Goal: Check status: Check status

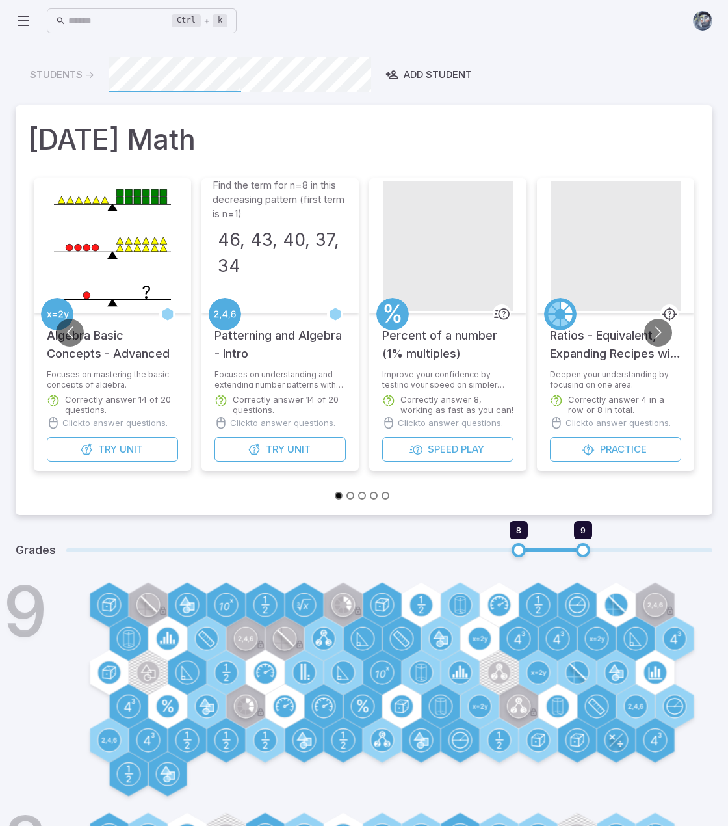
click at [21, 15] on icon at bounding box center [24, 21] width 16 height 16
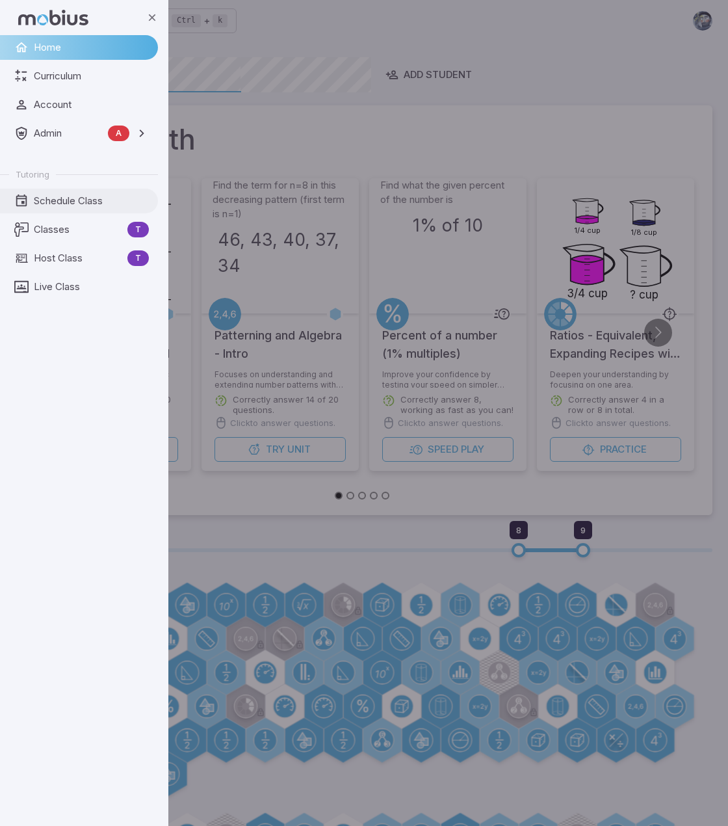
click at [75, 198] on span "Schedule Class" at bounding box center [91, 201] width 115 height 14
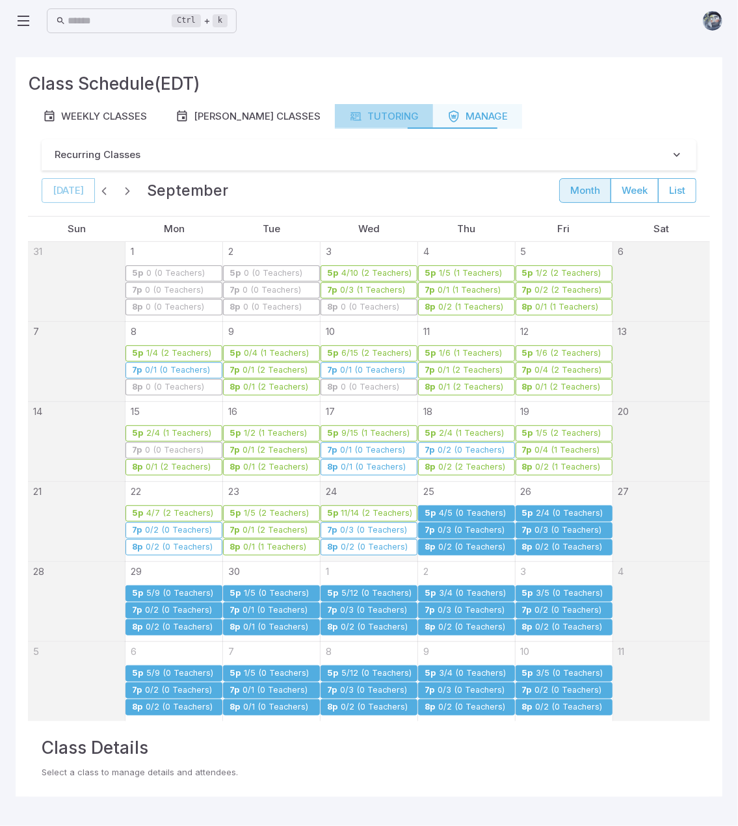
click at [381, 120] on div "Tutoring" at bounding box center [384, 116] width 70 height 14
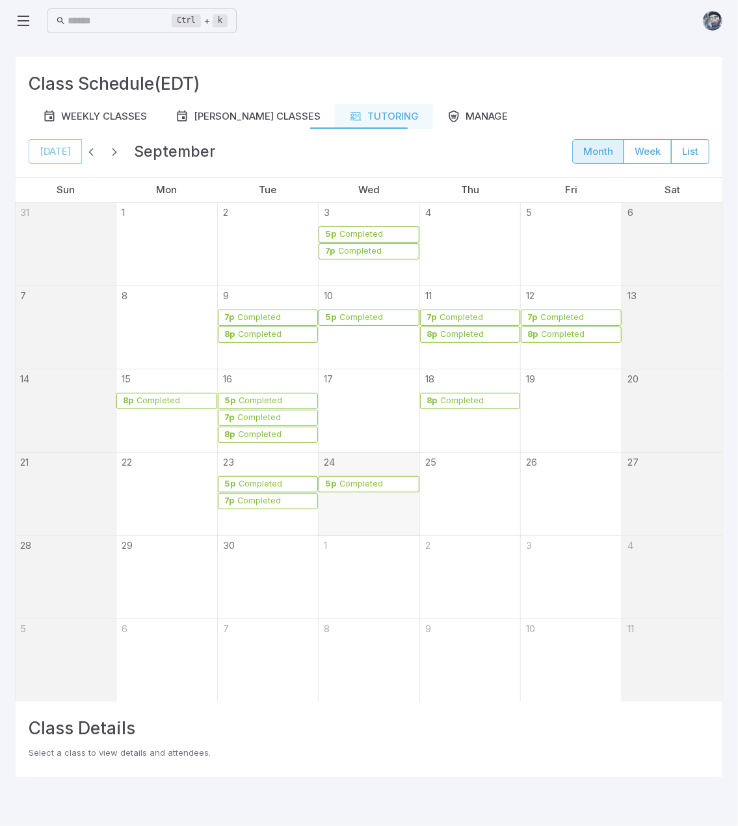
click at [354, 483] on div "Completed" at bounding box center [361, 484] width 45 height 10
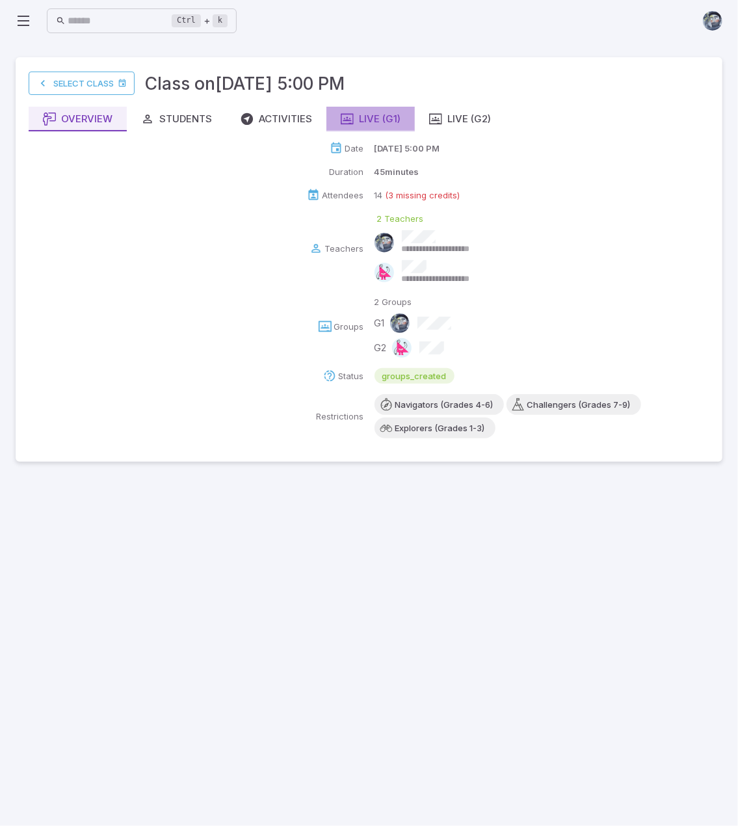
click at [373, 114] on div "Live (G1)" at bounding box center [371, 119] width 60 height 14
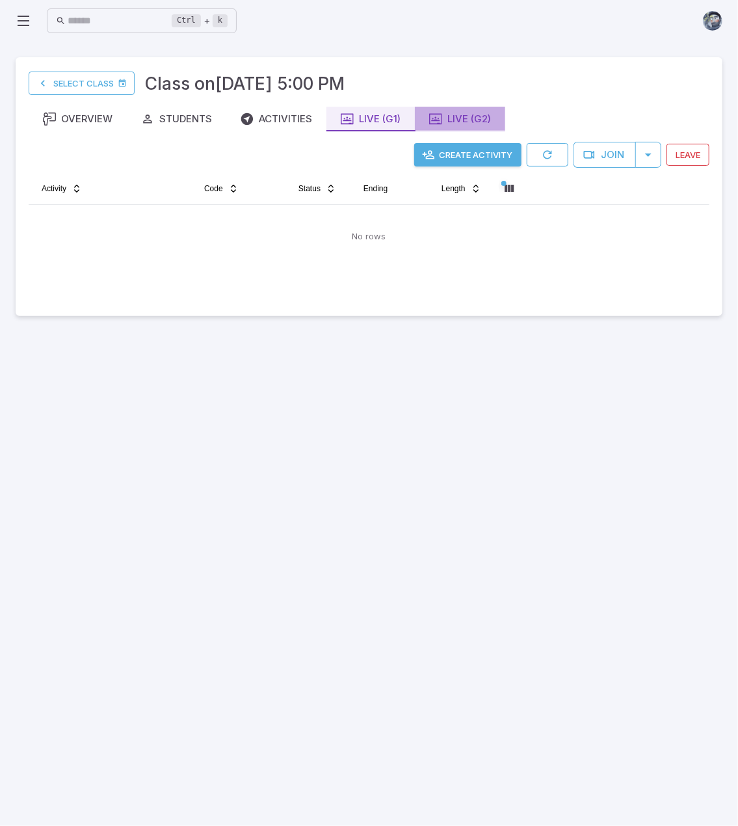
click at [450, 118] on div "Live (G2)" at bounding box center [460, 119] width 62 height 14
click at [372, 124] on div "Live (G1)" at bounding box center [371, 119] width 60 height 14
click at [461, 115] on div "Live (G2)" at bounding box center [460, 119] width 62 height 14
click at [274, 119] on div "Activities" at bounding box center [277, 119] width 72 height 14
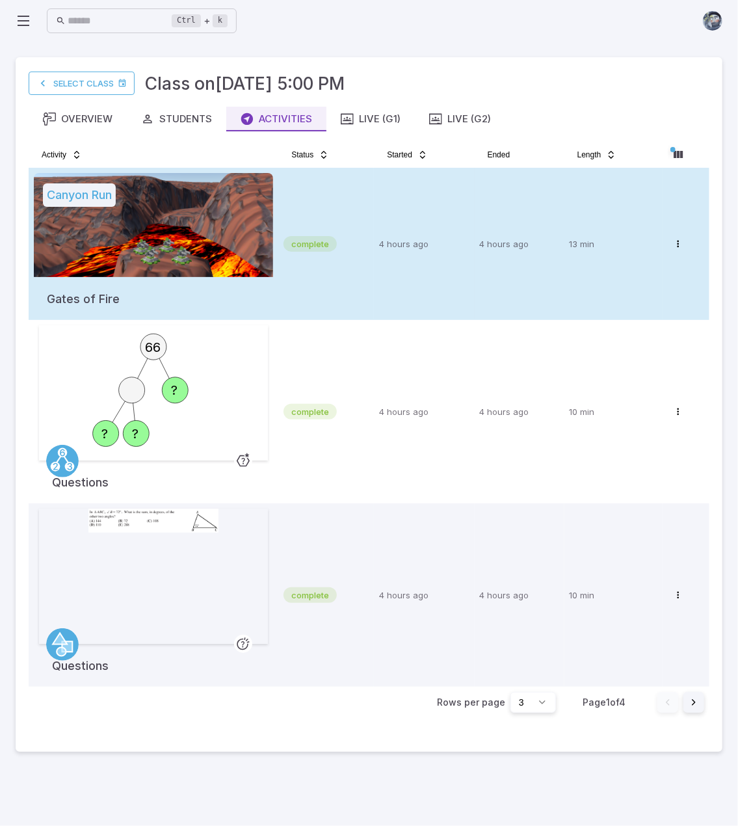
click at [244, 228] on div at bounding box center [153, 225] width 239 height 104
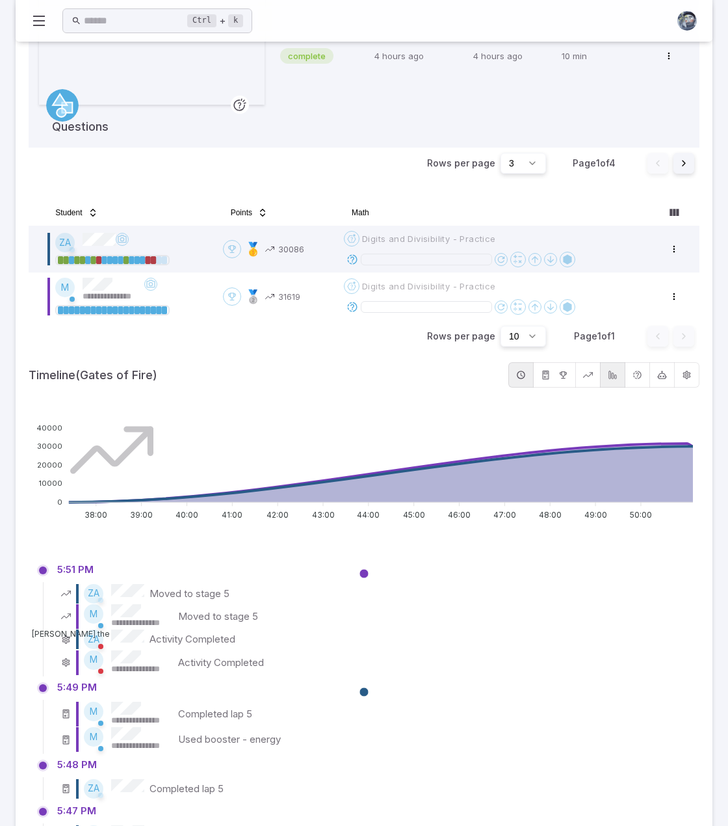
scroll to position [585, 0]
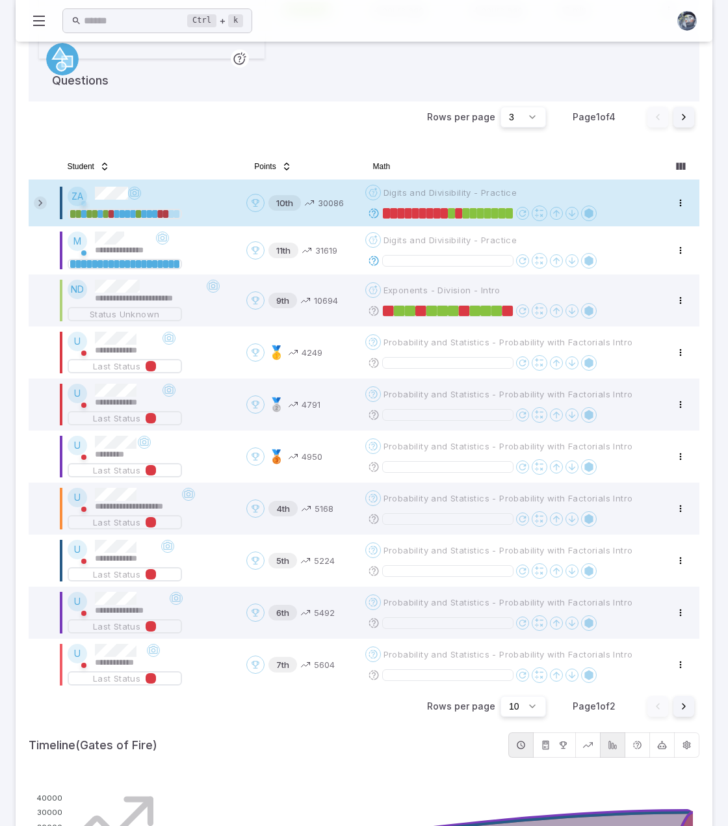
click at [38, 206] on icon at bounding box center [40, 202] width 13 height 13
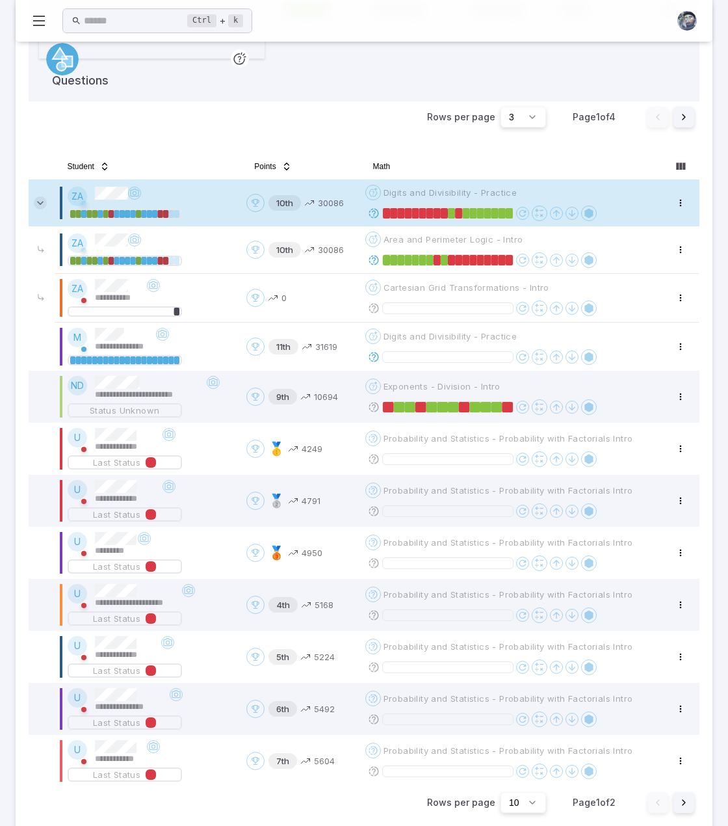
click at [39, 204] on icon at bounding box center [40, 202] width 13 height 13
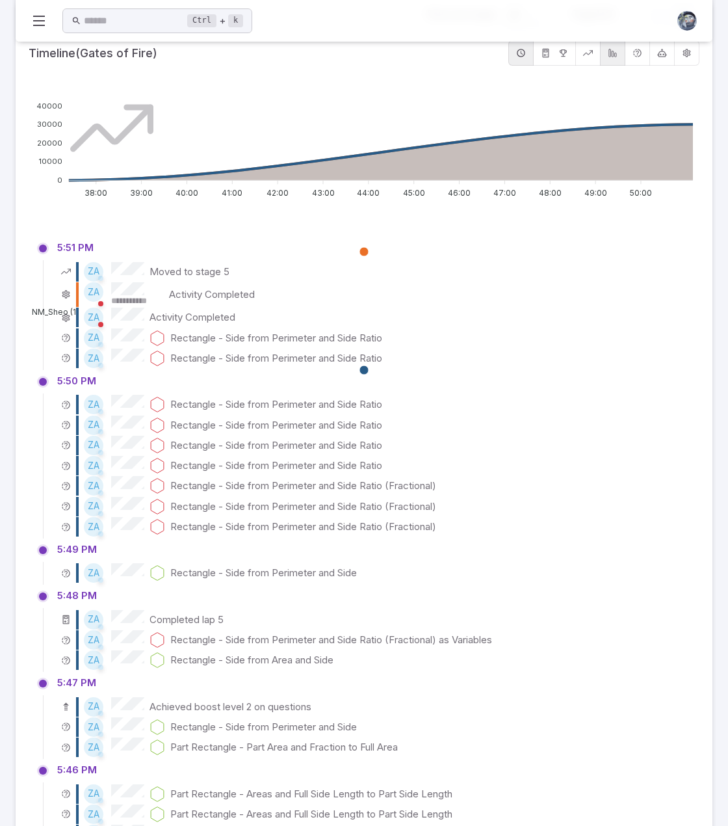
scroll to position [1430, 0]
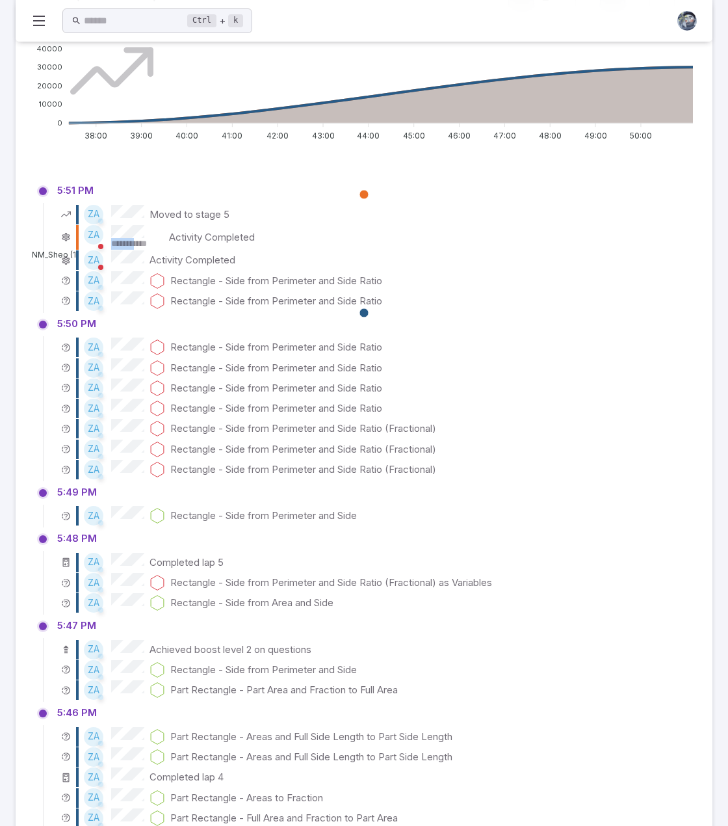
drag, startPoint x: 109, startPoint y: 239, endPoint x: 150, endPoint y: 243, distance: 40.4
click at [150, 243] on div "**********" at bounding box center [124, 237] width 80 height 25
click at [271, 259] on div "ZA Activity Completed" at bounding box center [373, 260] width 632 height 20
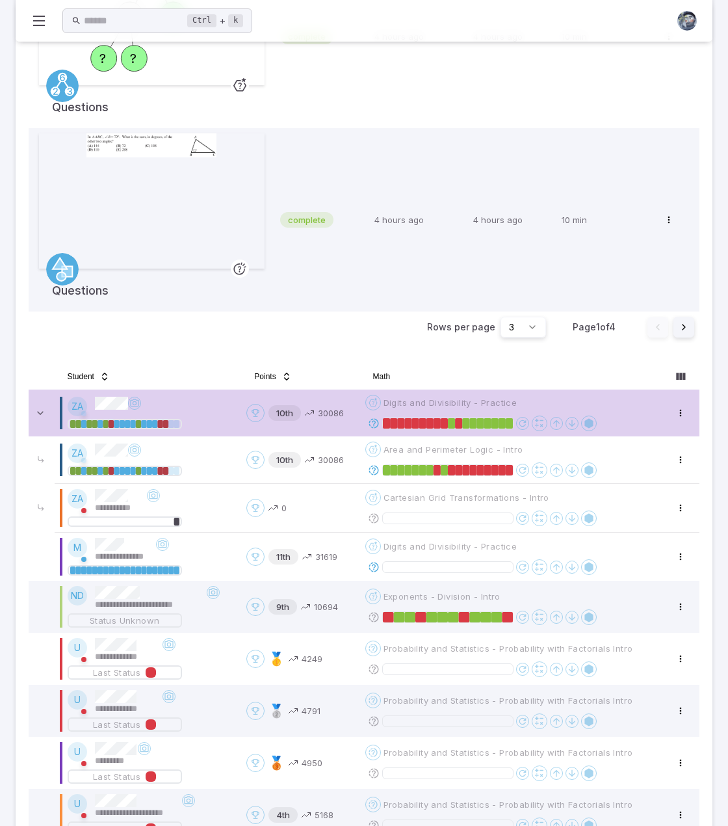
scroll to position [463, 0]
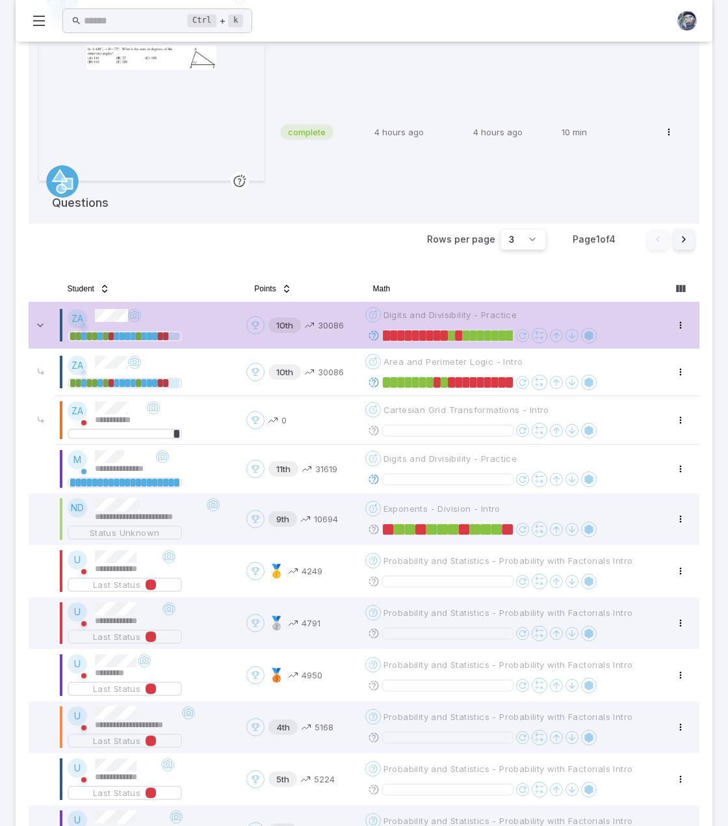
click at [209, 311] on div "ZA" at bounding box center [152, 319] width 169 height 20
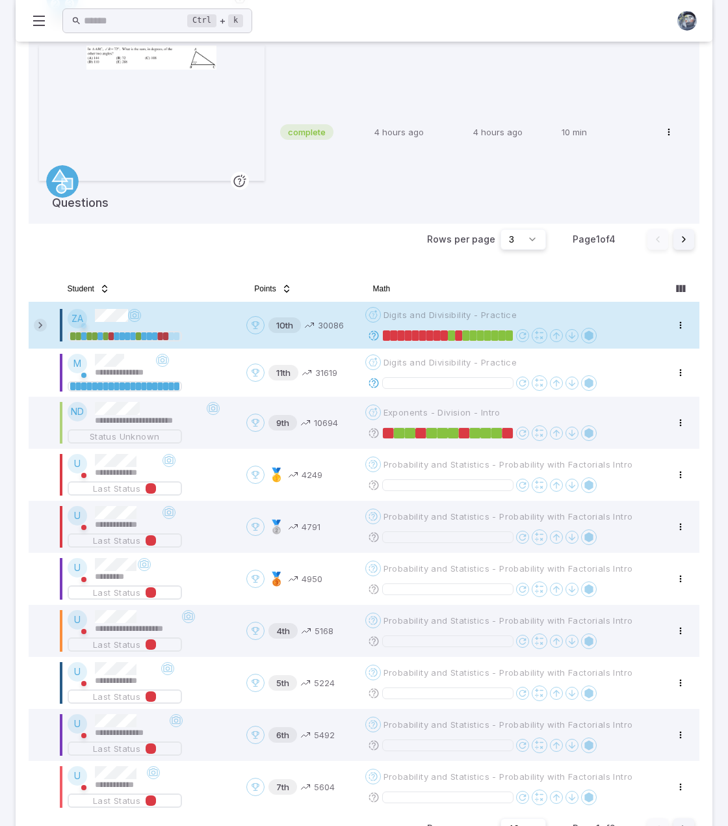
click at [42, 324] on icon at bounding box center [40, 325] width 13 height 13
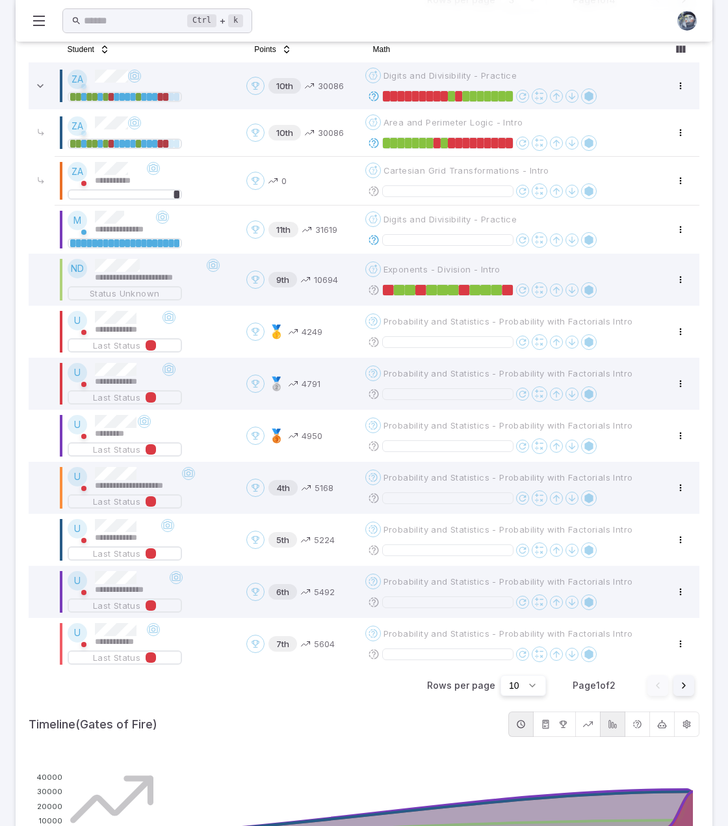
scroll to position [662, 0]
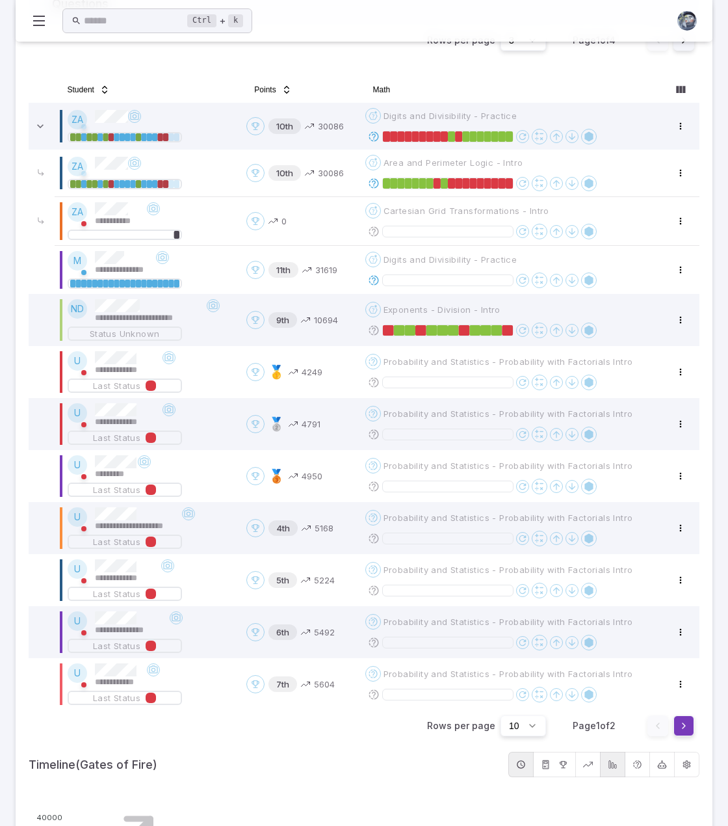
click at [685, 718] on button "Go to next page" at bounding box center [684, 725] width 21 height 21
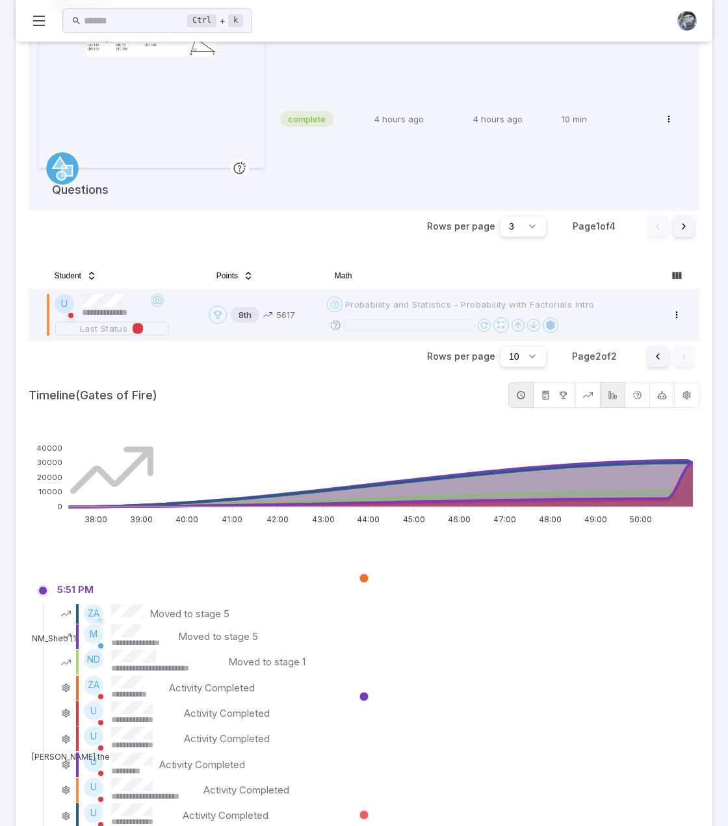
scroll to position [467, 0]
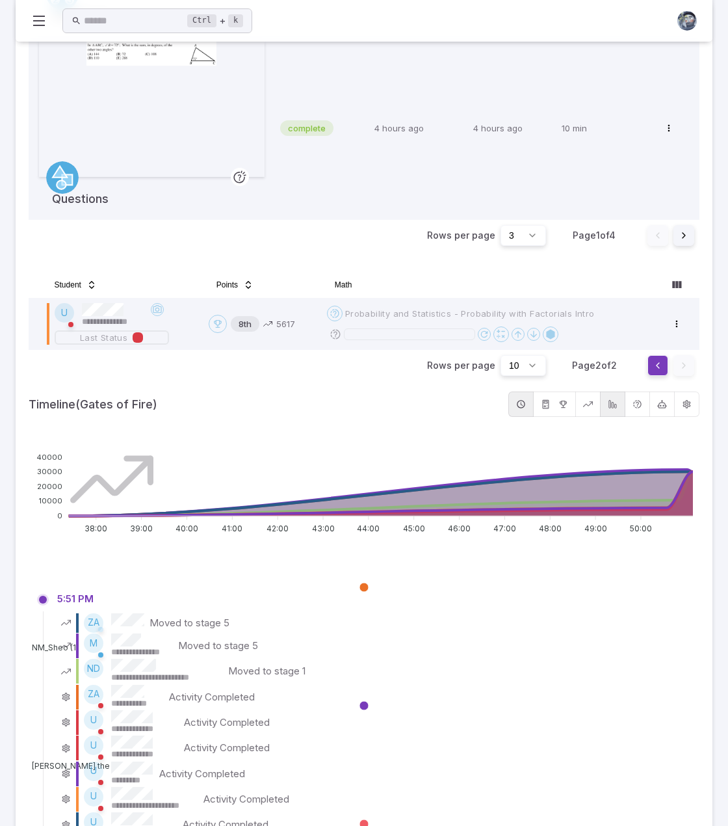
click at [654, 360] on button "Go to previous page" at bounding box center [658, 365] width 21 height 21
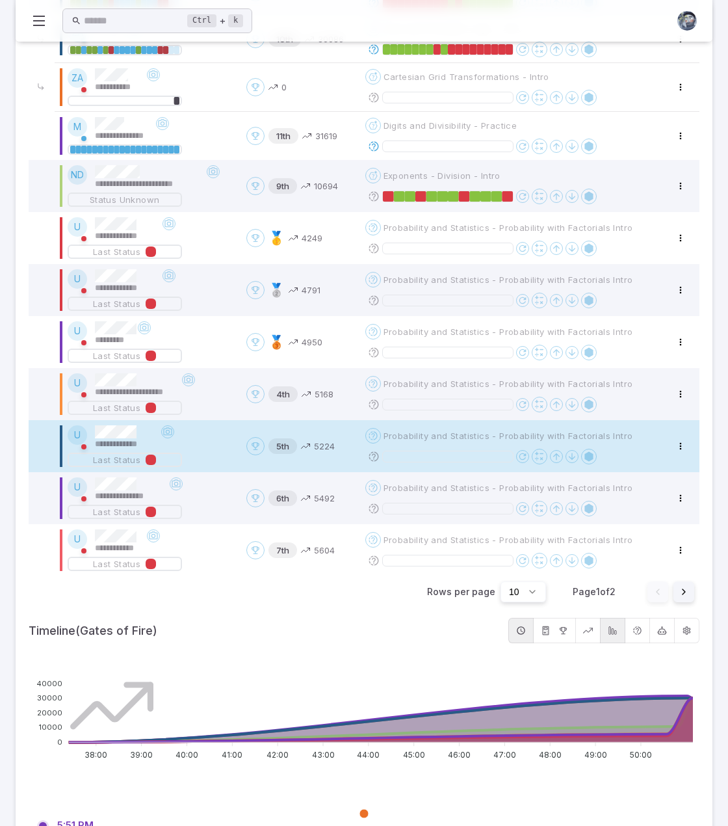
scroll to position [857, 0]
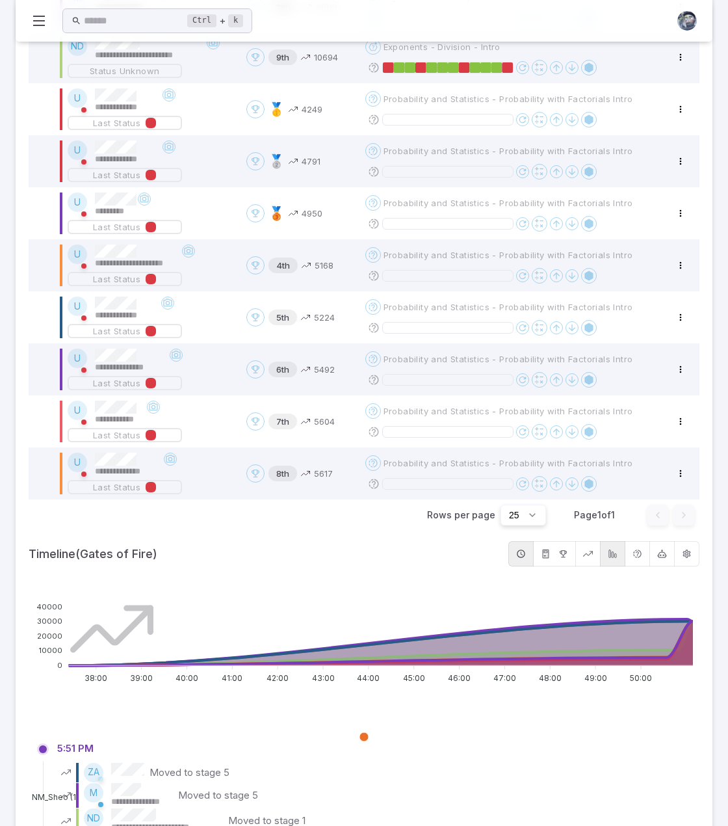
scroll to position [987, 0]
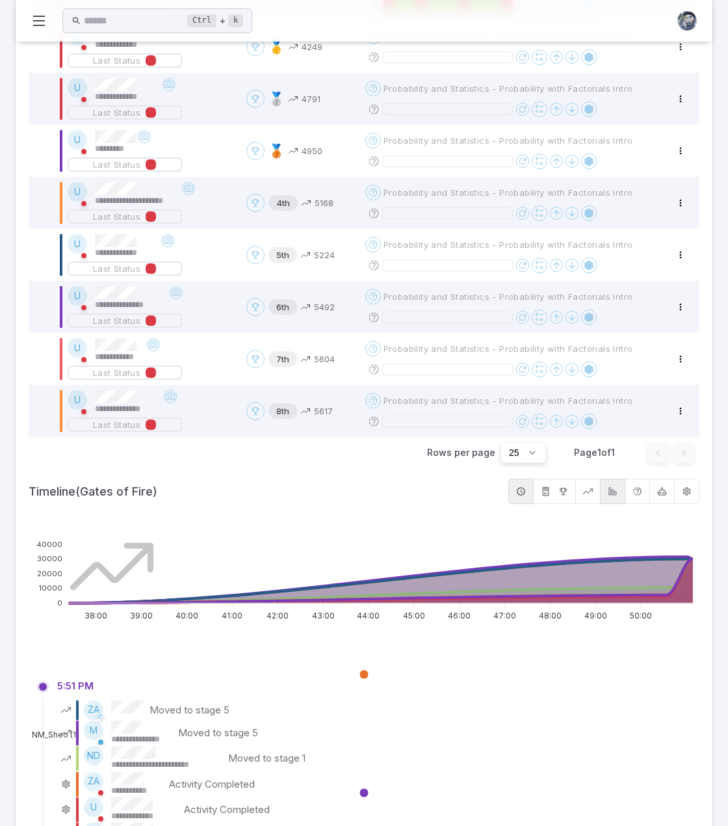
click at [609, 488] on icon "button" at bounding box center [613, 491] width 10 height 10
click at [613, 492] on icon "button" at bounding box center [613, 491] width 10 height 10
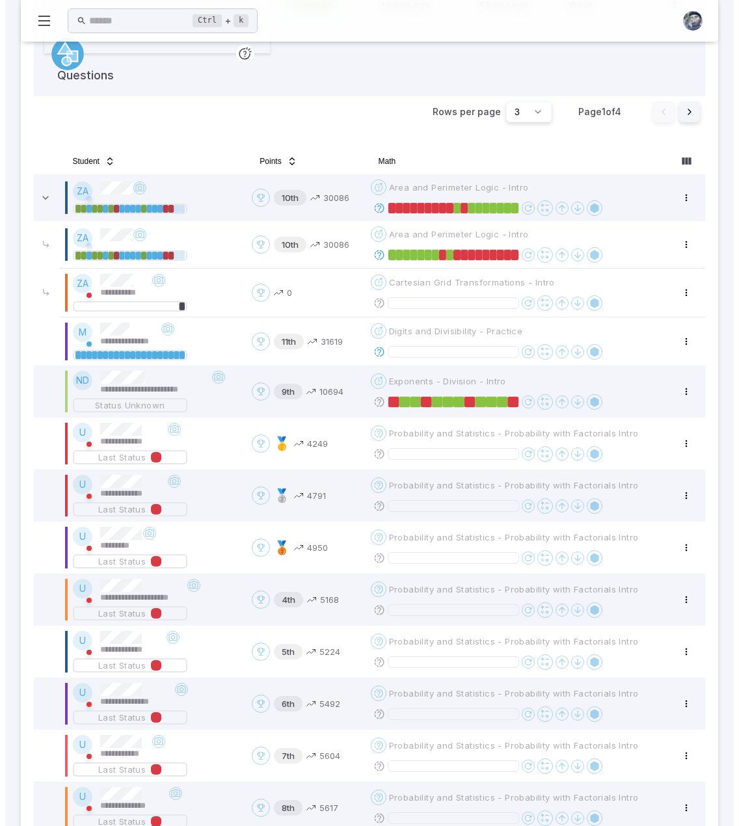
scroll to position [585, 0]
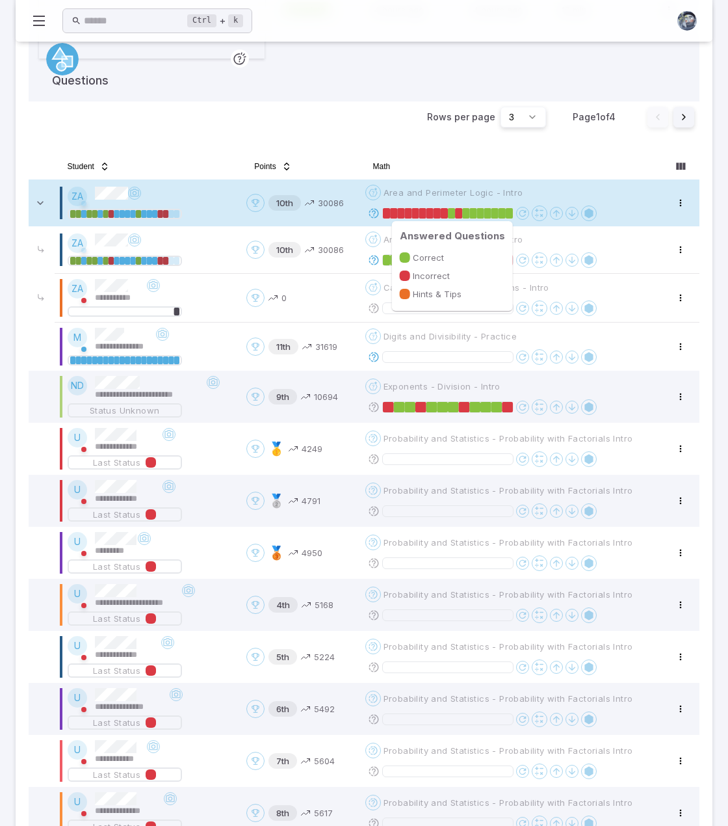
click at [409, 212] on rect at bounding box center [407, 213] width 7 height 10
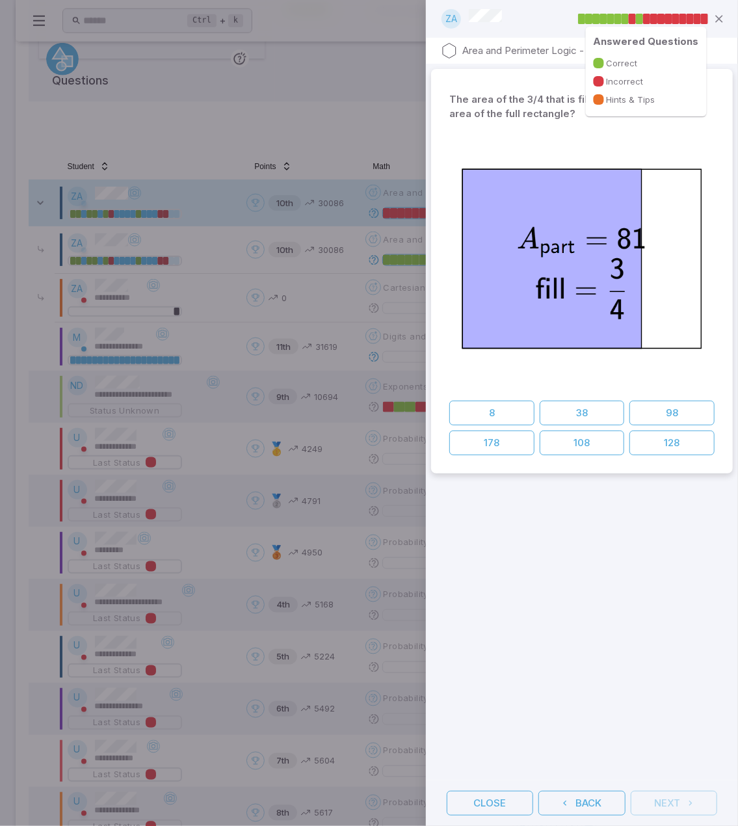
click at [601, 19] on rect at bounding box center [602, 19] width 7 height 10
click at [694, 18] on rect at bounding box center [697, 19] width 7 height 10
click at [586, 803] on button "Back" at bounding box center [581, 803] width 86 height 25
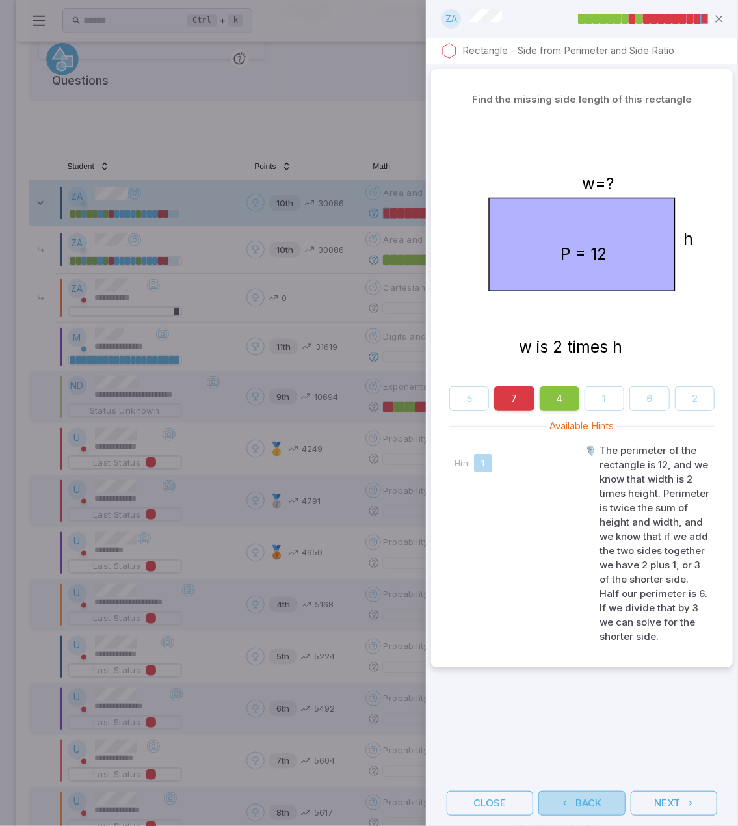
click at [586, 803] on button "Back" at bounding box center [581, 803] width 86 height 25
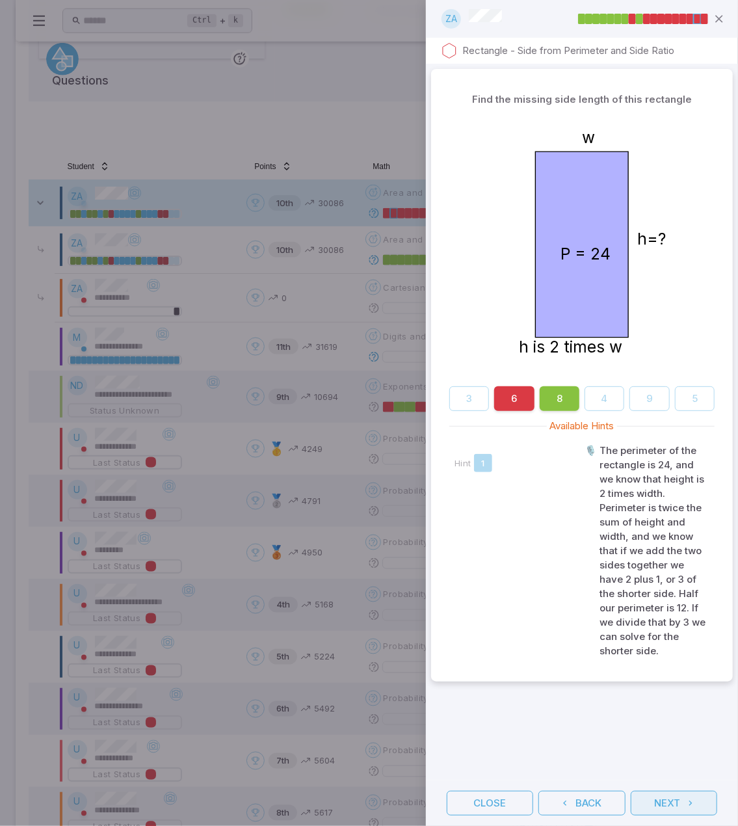
click at [668, 804] on button "Next" at bounding box center [674, 803] width 86 height 25
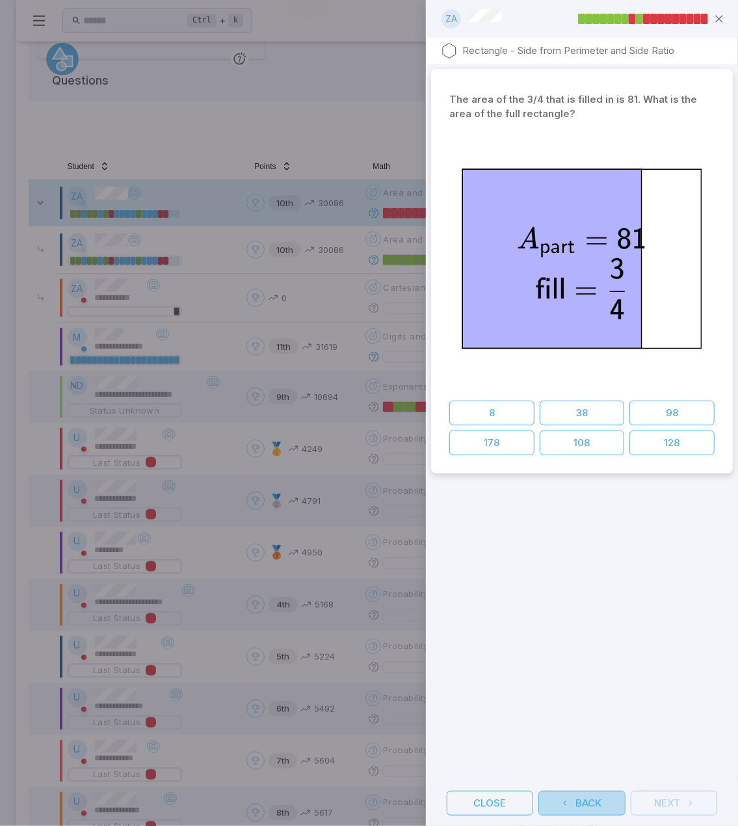
click at [603, 803] on button "Back" at bounding box center [581, 803] width 86 height 25
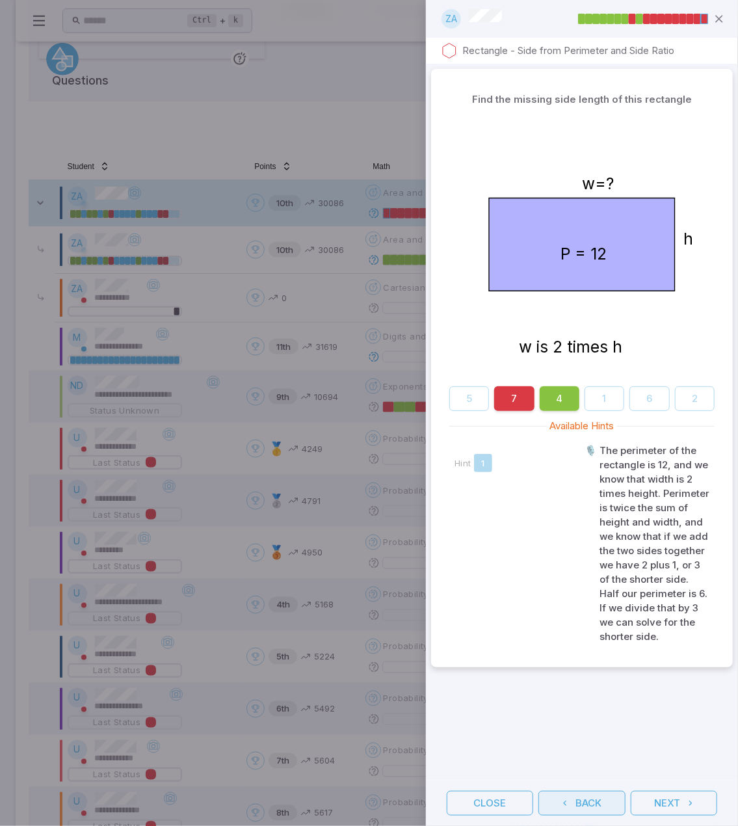
click at [603, 803] on button "Back" at bounding box center [581, 803] width 86 height 25
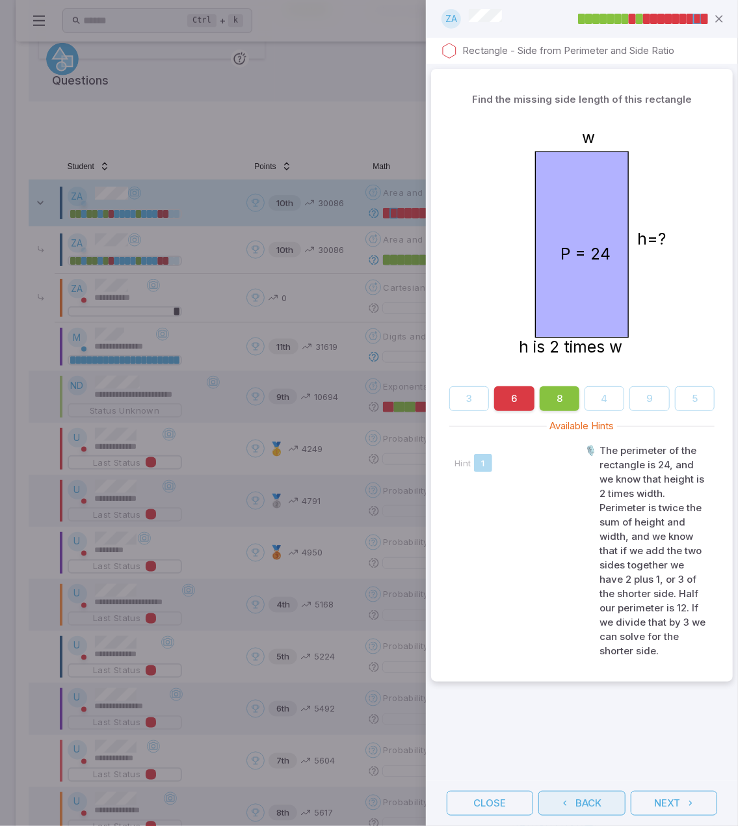
click at [603, 803] on button "Back" at bounding box center [581, 803] width 86 height 25
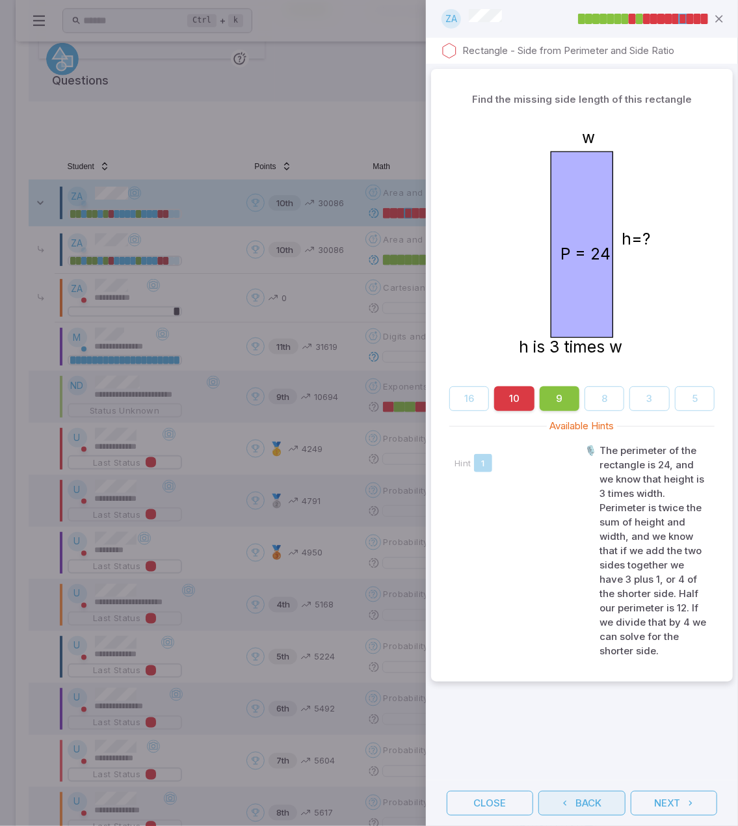
click at [603, 803] on button "Back" at bounding box center [581, 803] width 86 height 25
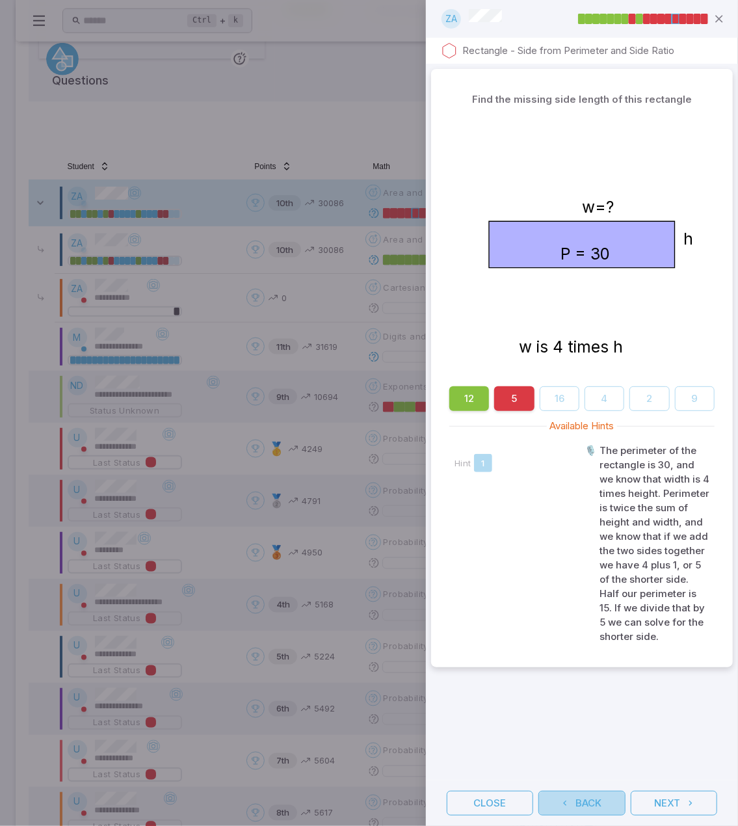
click at [603, 803] on button "Back" at bounding box center [581, 803] width 86 height 25
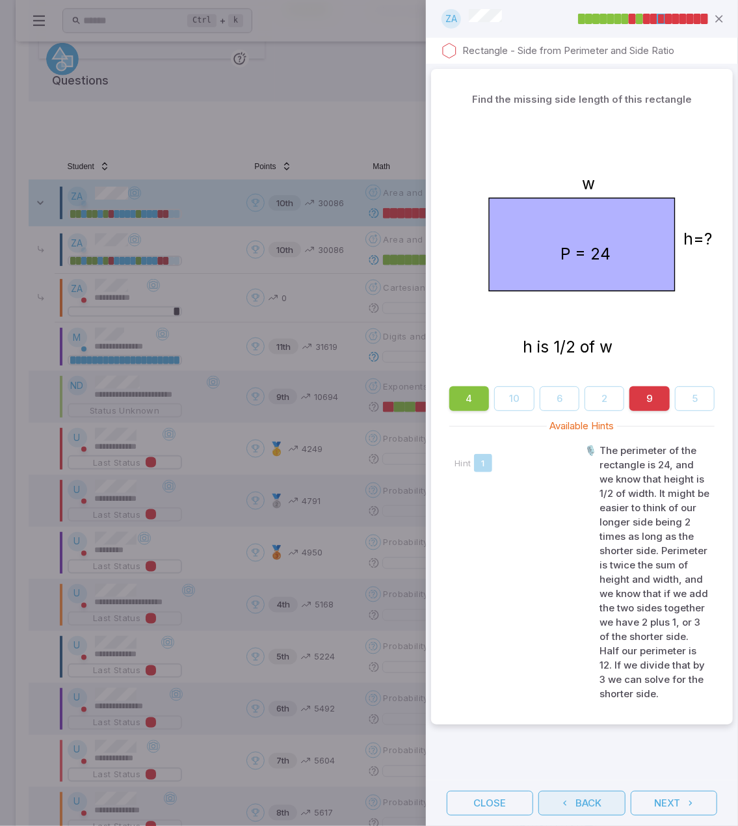
click at [603, 803] on button "Back" at bounding box center [581, 803] width 86 height 25
click at [586, 802] on button "Back" at bounding box center [581, 803] width 86 height 25
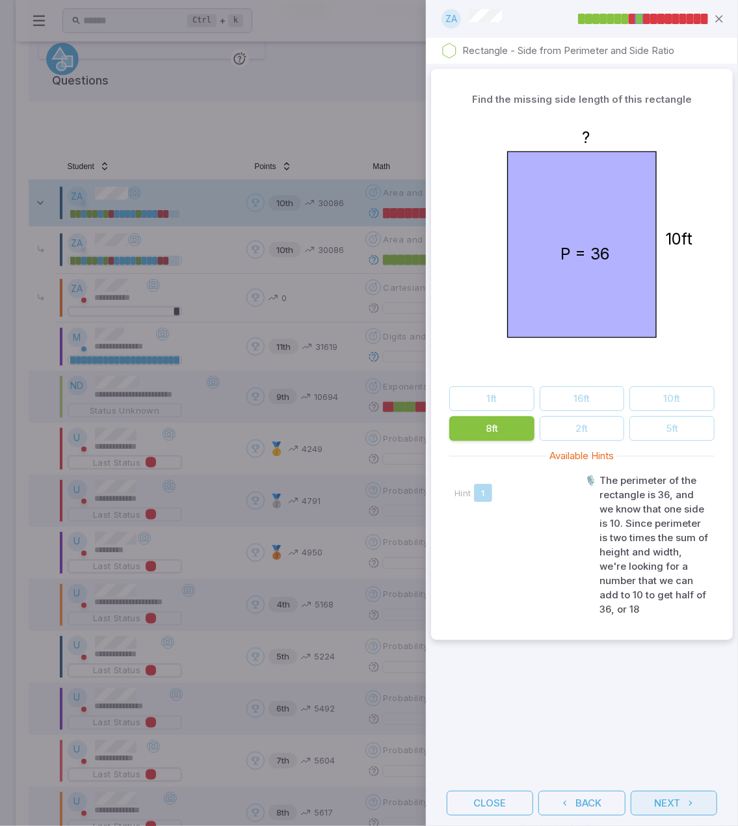
click at [672, 806] on button "Next" at bounding box center [674, 803] width 86 height 25
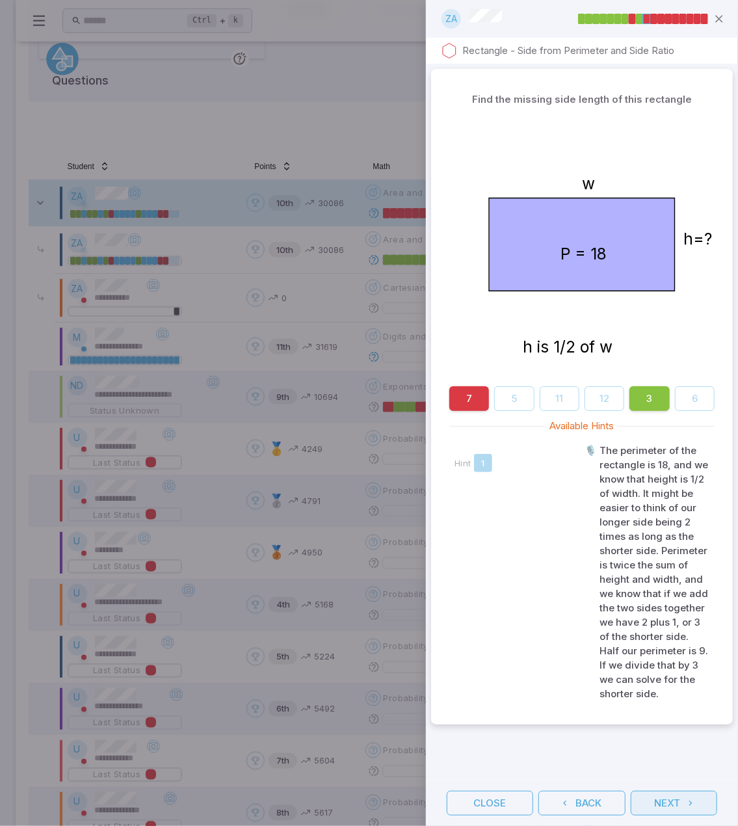
click at [683, 806] on button "Next" at bounding box center [674, 803] width 86 height 25
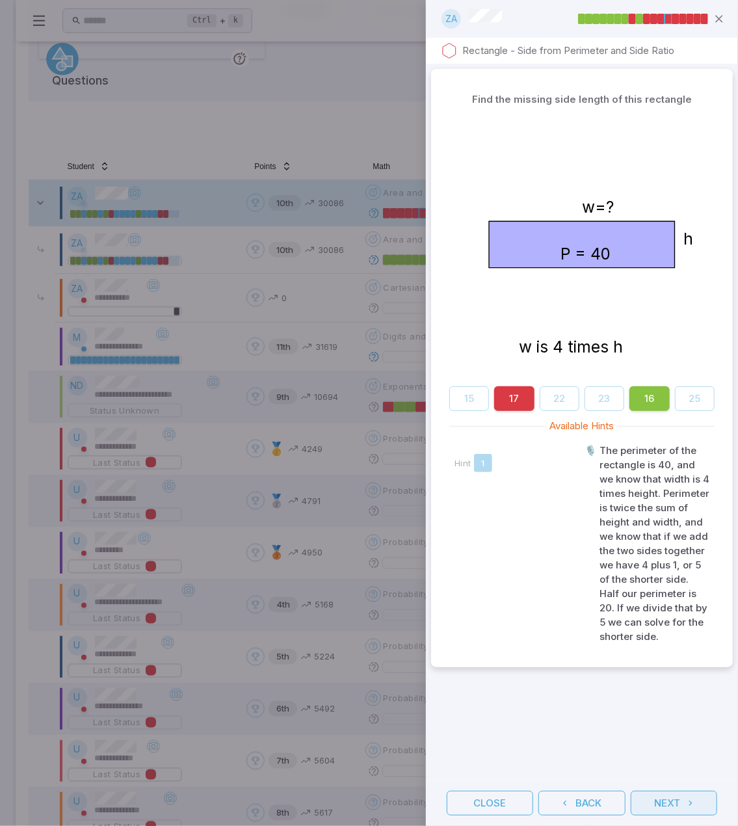
click at [683, 806] on button "Next" at bounding box center [674, 803] width 86 height 25
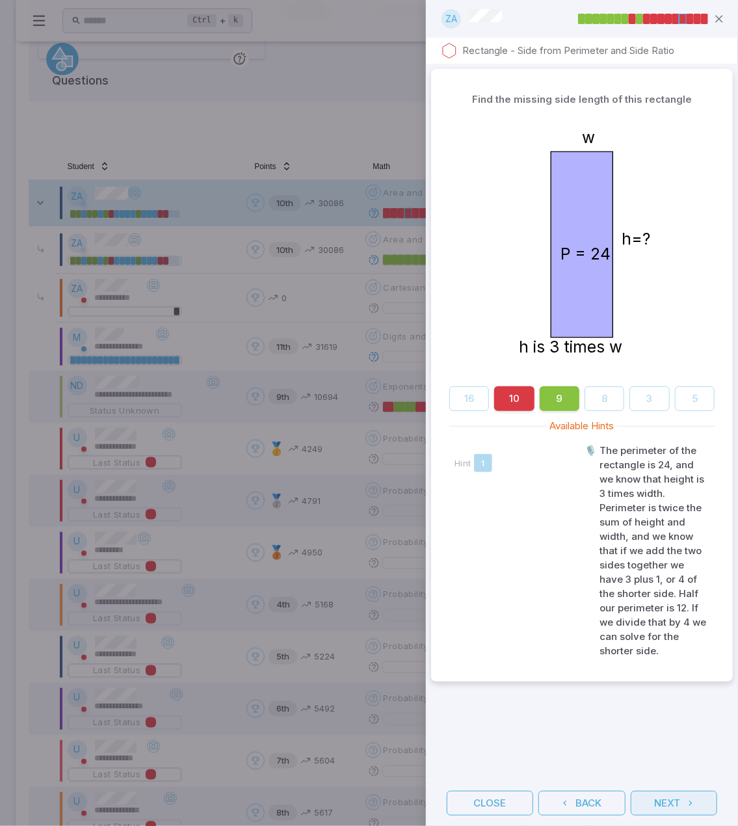
click at [683, 806] on button "Next" at bounding box center [674, 803] width 86 height 25
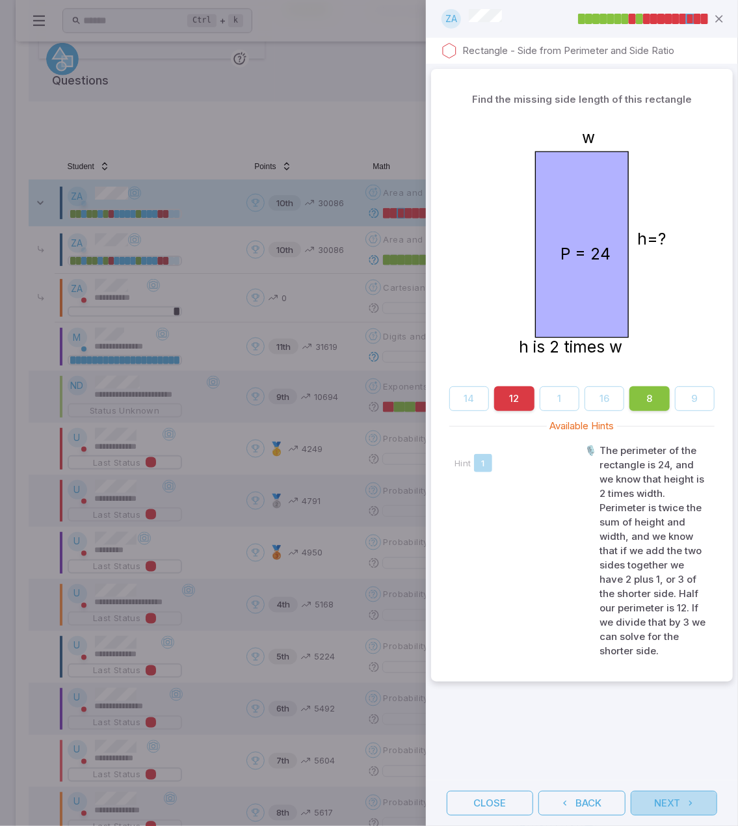
click at [683, 806] on button "Next" at bounding box center [674, 803] width 86 height 25
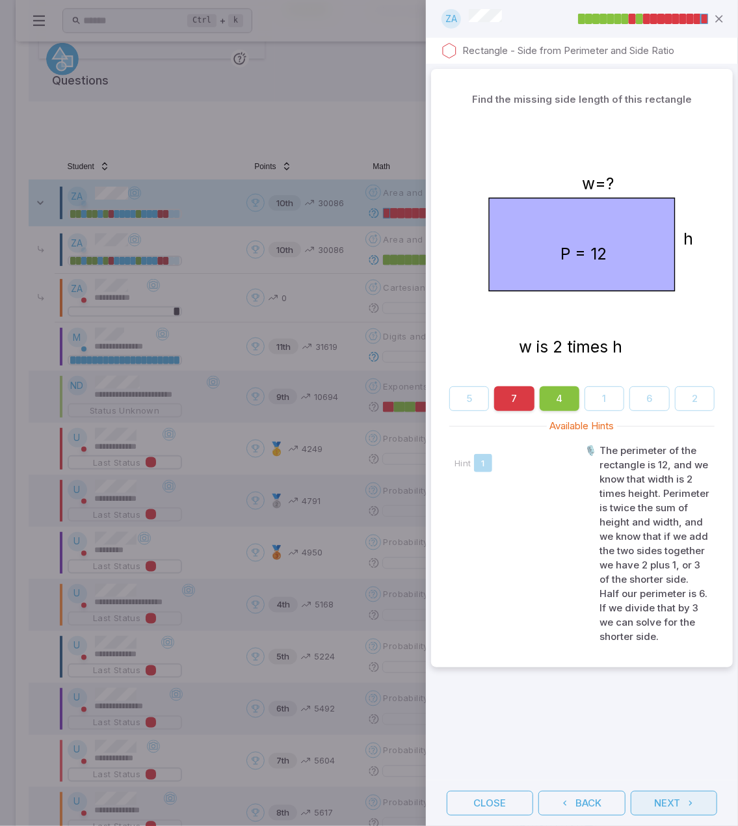
click at [683, 806] on button "Next" at bounding box center [674, 803] width 86 height 25
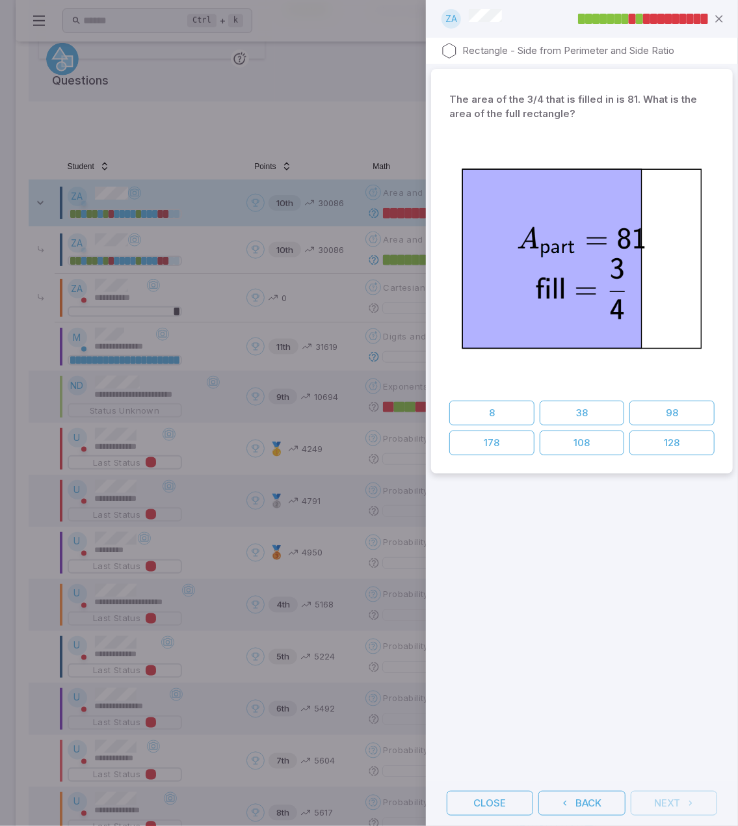
click at [643, 650] on div "The area of the 3/4 that is filled in is 81. What is the area of the full recta…" at bounding box center [582, 422] width 312 height 716
